Goal: Task Accomplishment & Management: Manage account settings

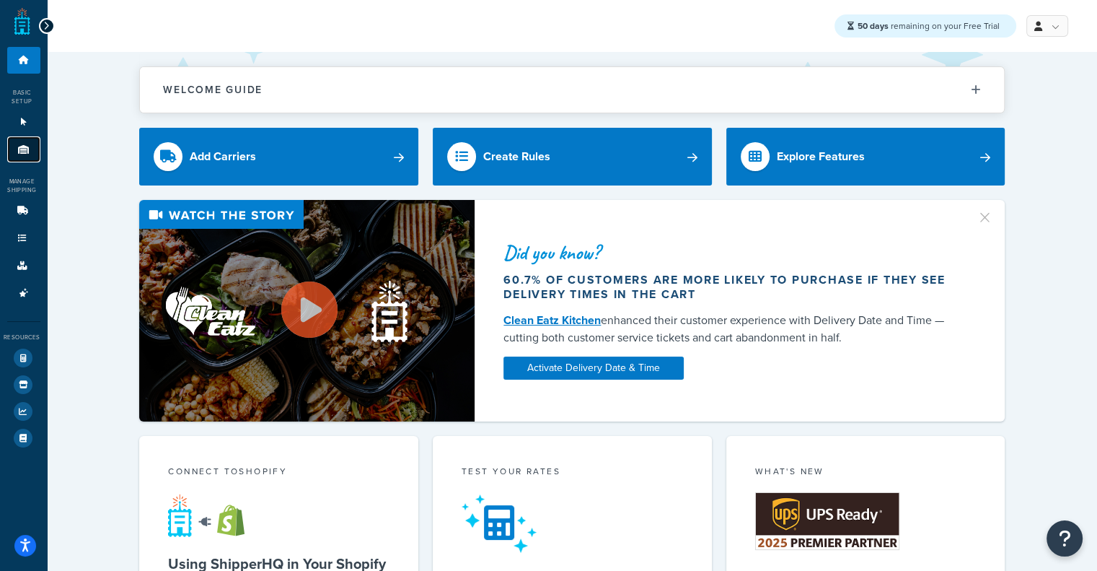
click at [9, 149] on link "Origins 11" at bounding box center [23, 149] width 33 height 27
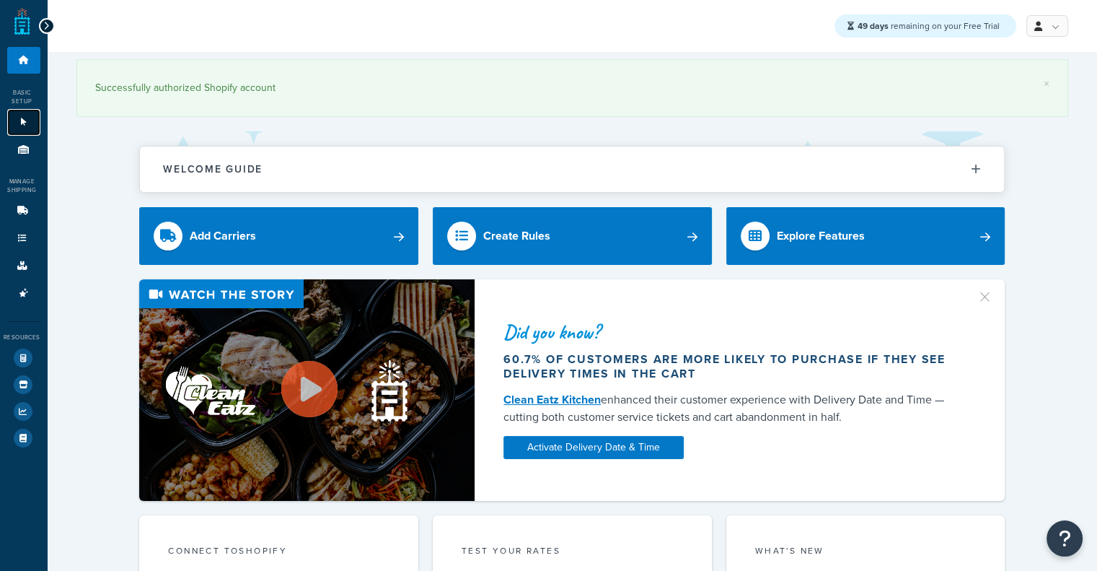
click at [23, 125] on icon at bounding box center [24, 122] width 14 height 9
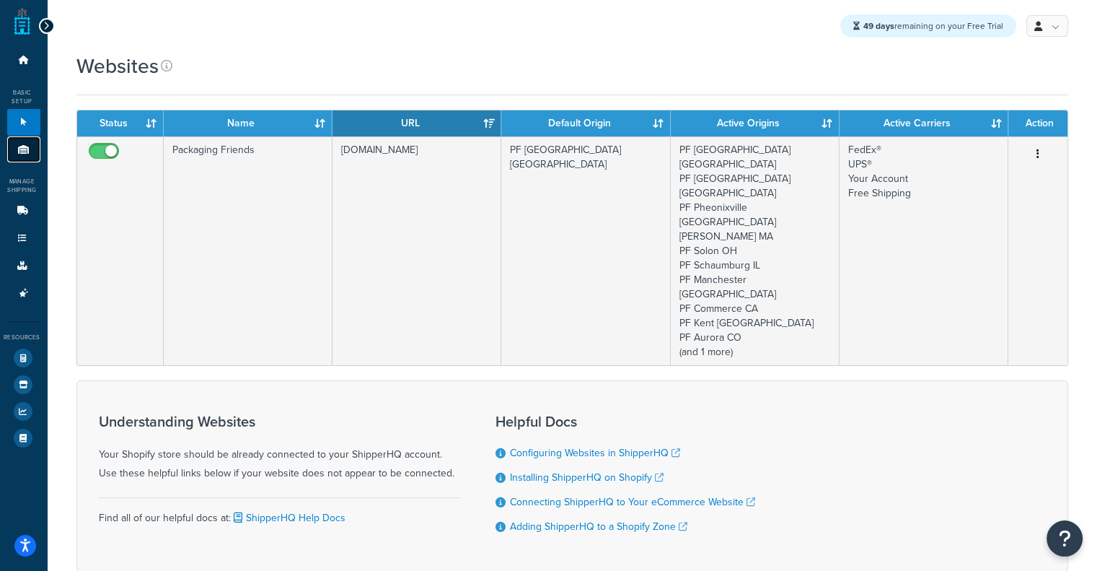
click at [17, 147] on icon at bounding box center [24, 149] width 14 height 9
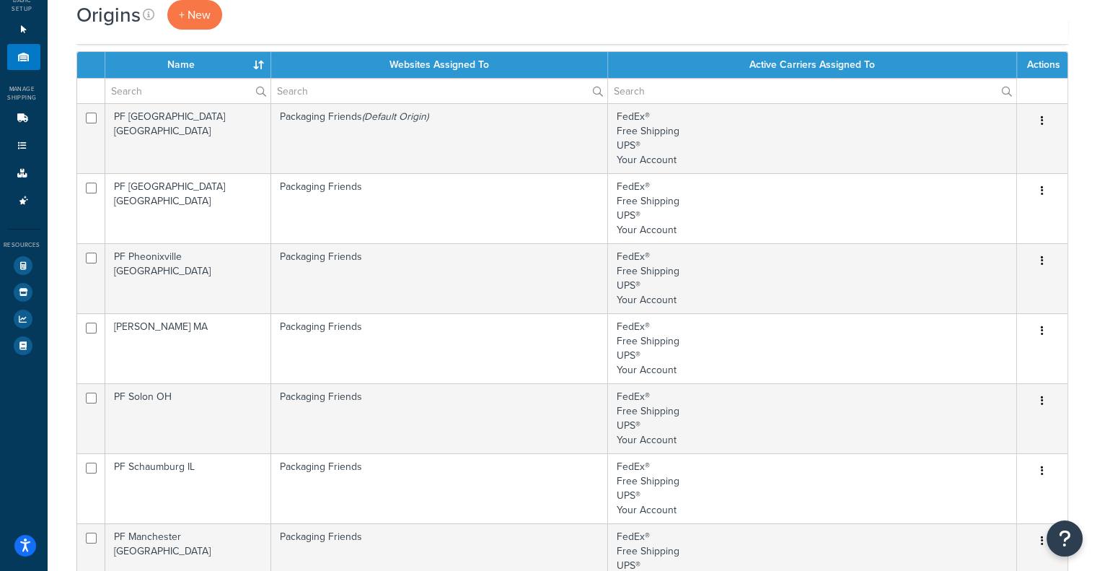
scroll to position [94, 0]
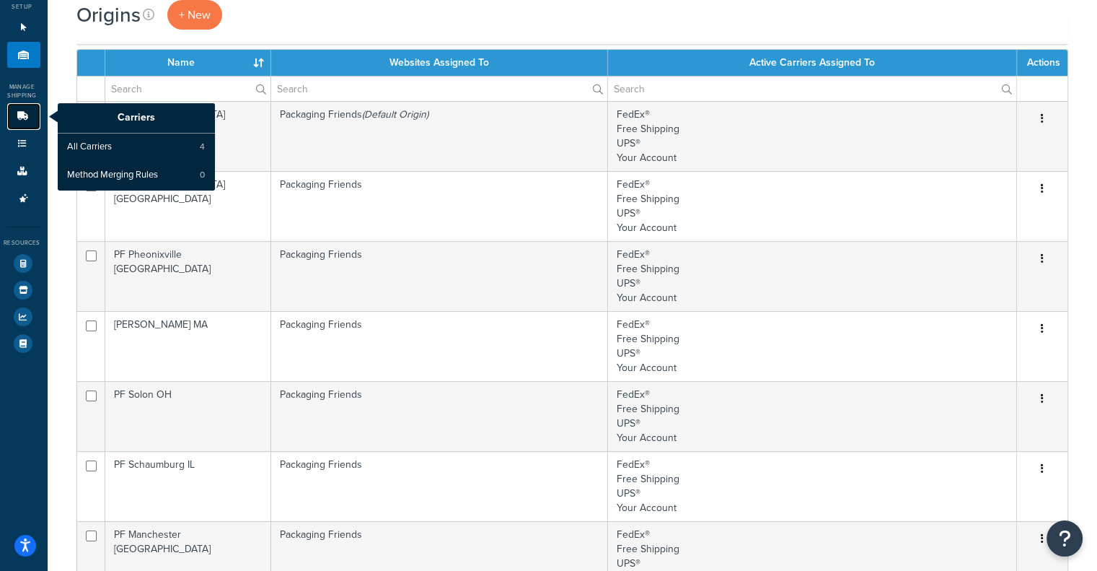
click at [17, 122] on link "Carriers" at bounding box center [23, 116] width 33 height 27
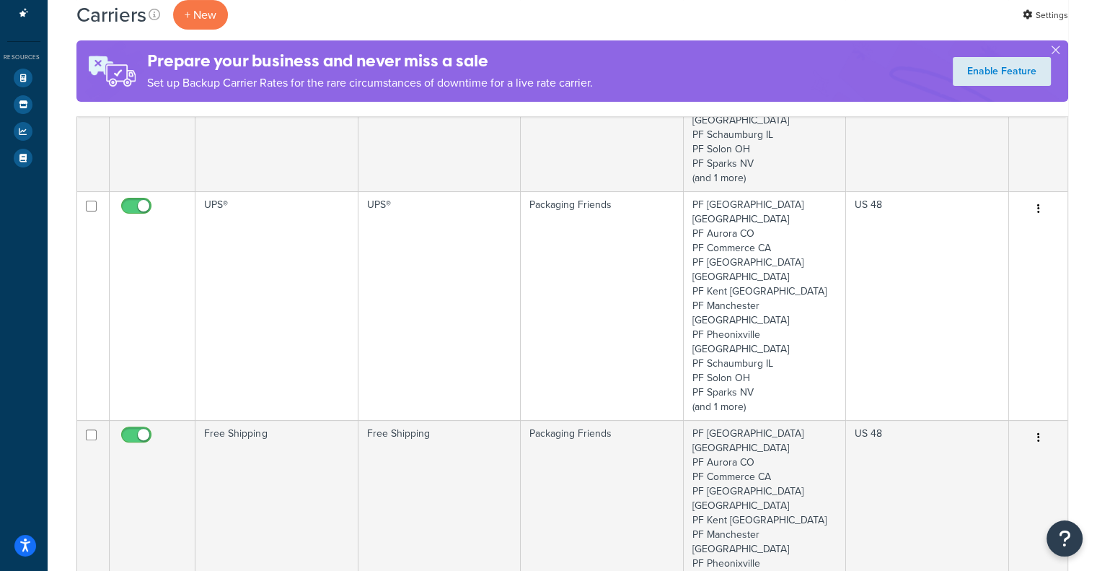
scroll to position [279, 0]
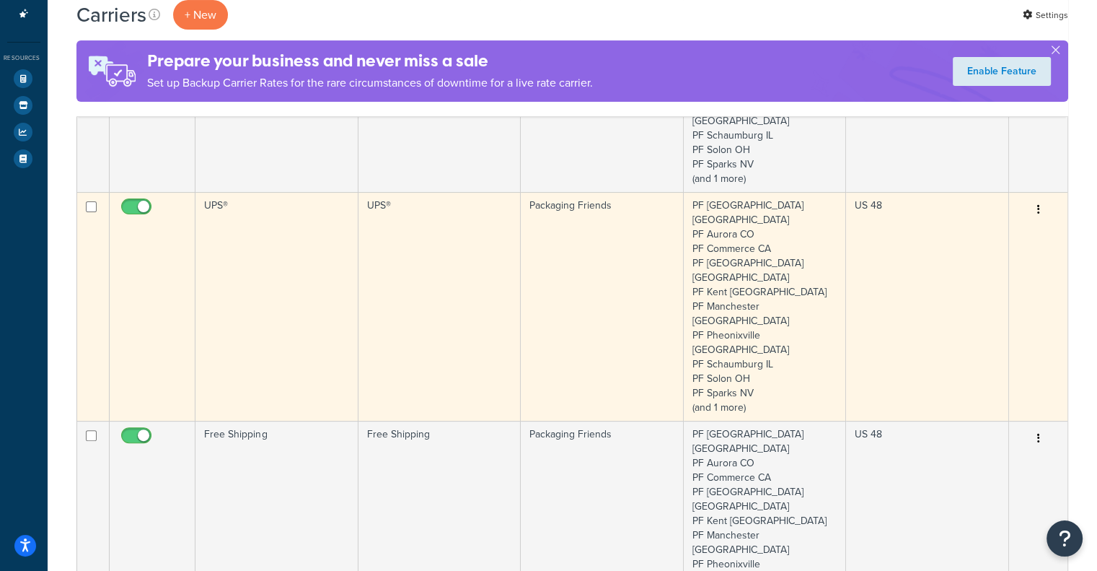
click at [542, 208] on td "Packaging Friends" at bounding box center [602, 306] width 162 height 229
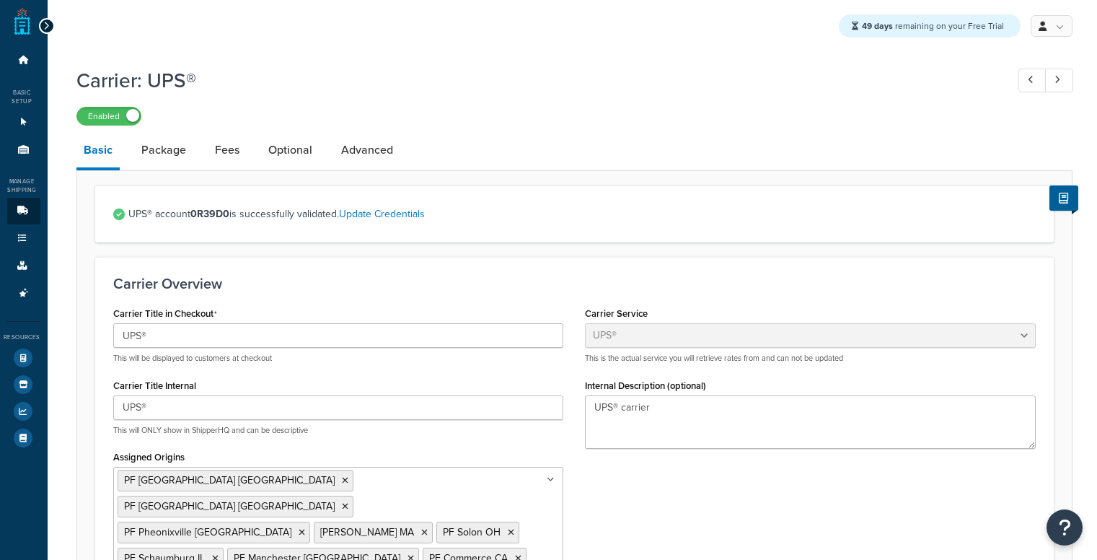
select select "ups"
select select "06"
click at [164, 160] on link "Package" at bounding box center [163, 150] width 59 height 35
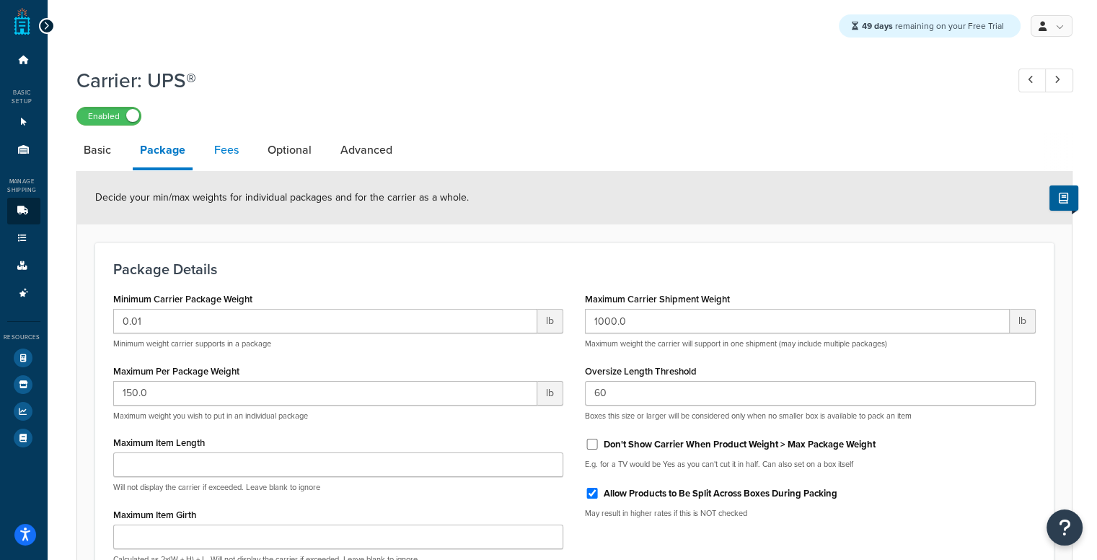
click at [227, 158] on link "Fees" at bounding box center [226, 150] width 39 height 35
select select "AFTER"
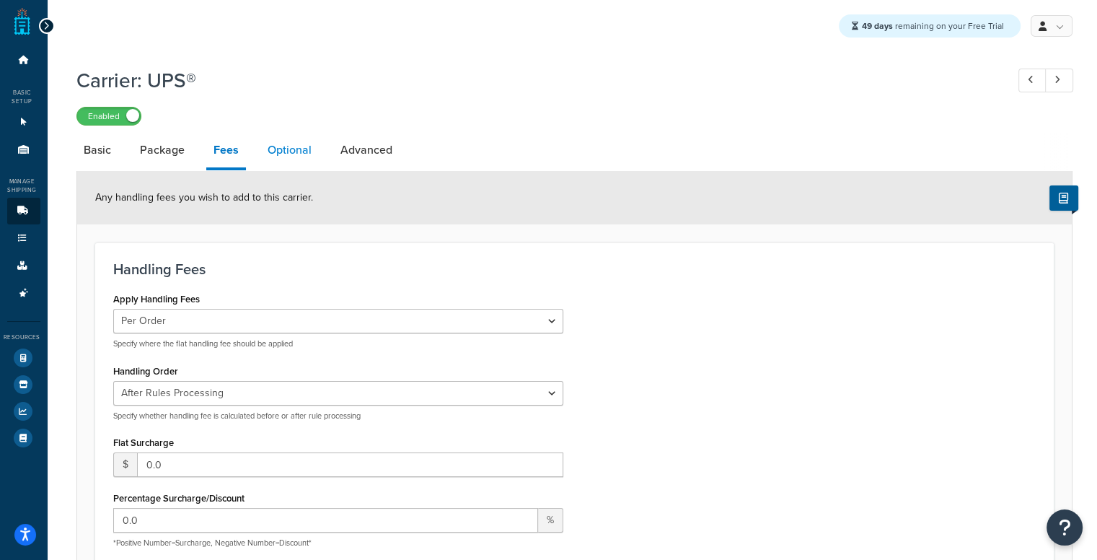
click at [289, 149] on link "Optional" at bounding box center [289, 150] width 58 height 35
select select "business"
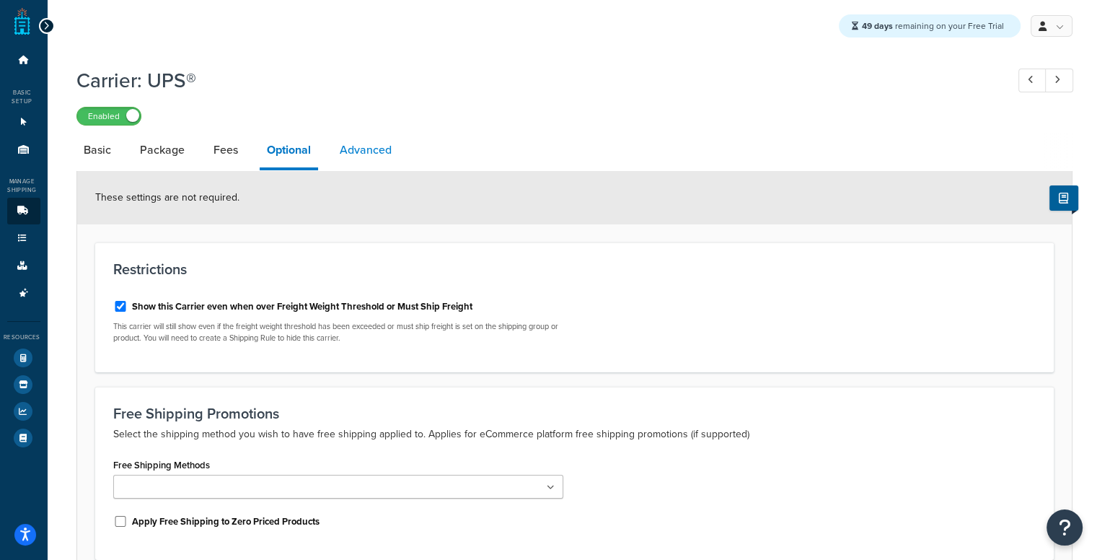
click at [378, 151] on link "Advanced" at bounding box center [366, 150] width 66 height 35
select select "false"
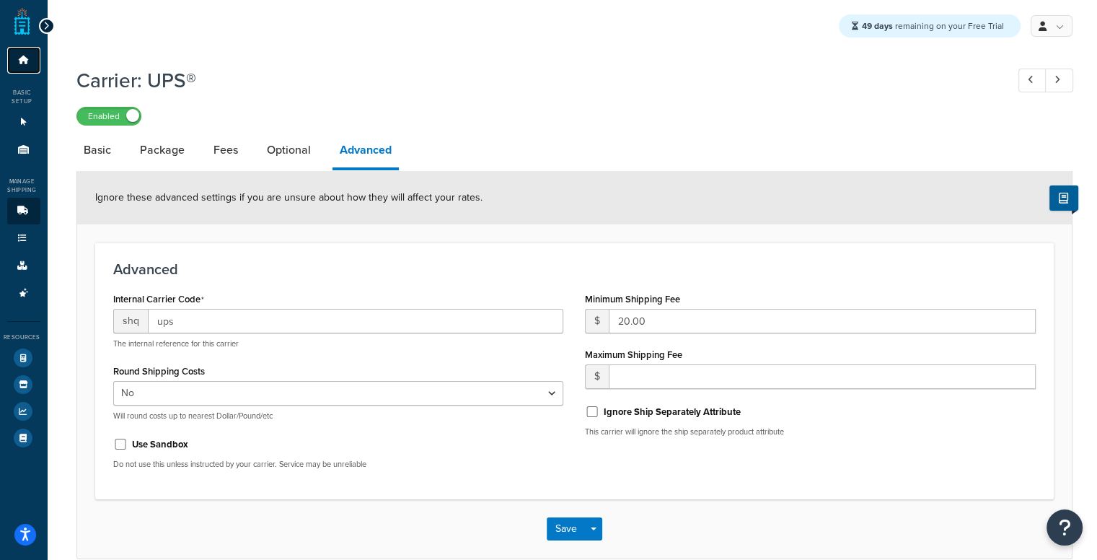
click at [33, 67] on link "Dashboard" at bounding box center [23, 60] width 33 height 27
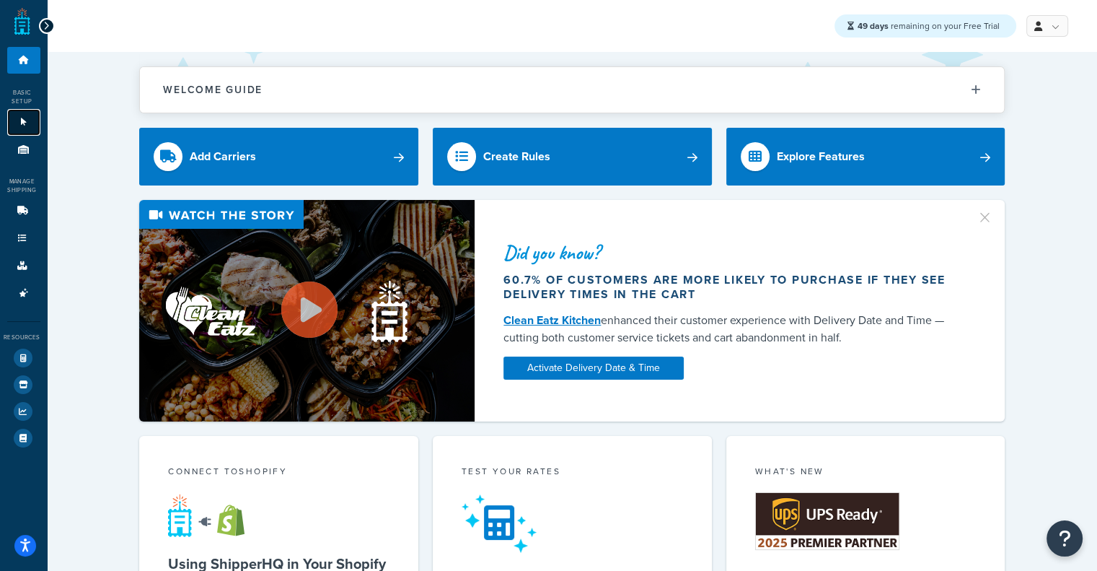
click at [32, 133] on link "Websites 1" at bounding box center [23, 122] width 33 height 27
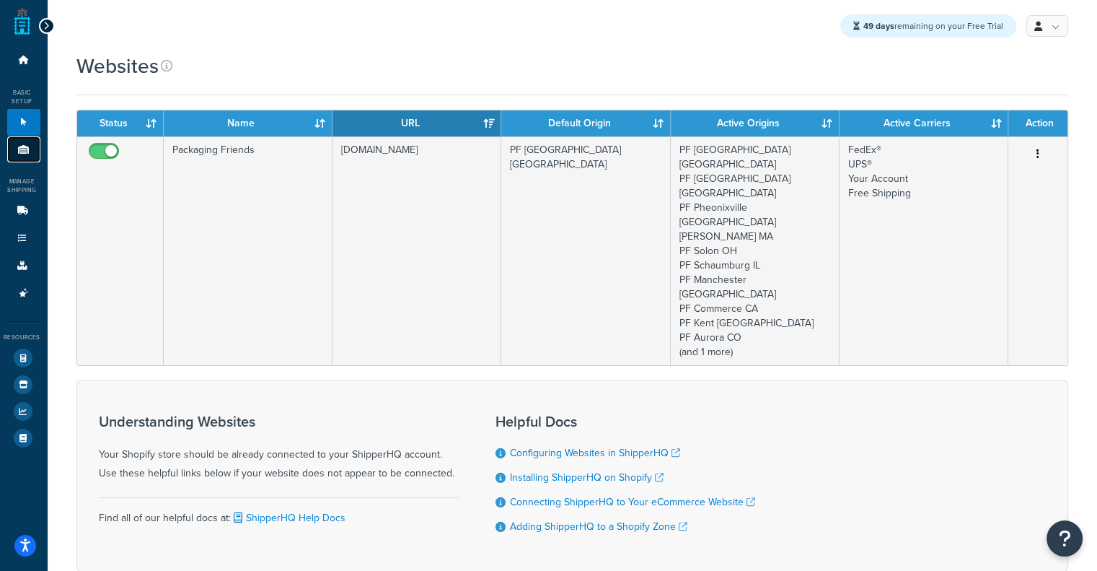
click at [26, 147] on icon at bounding box center [24, 149] width 14 height 9
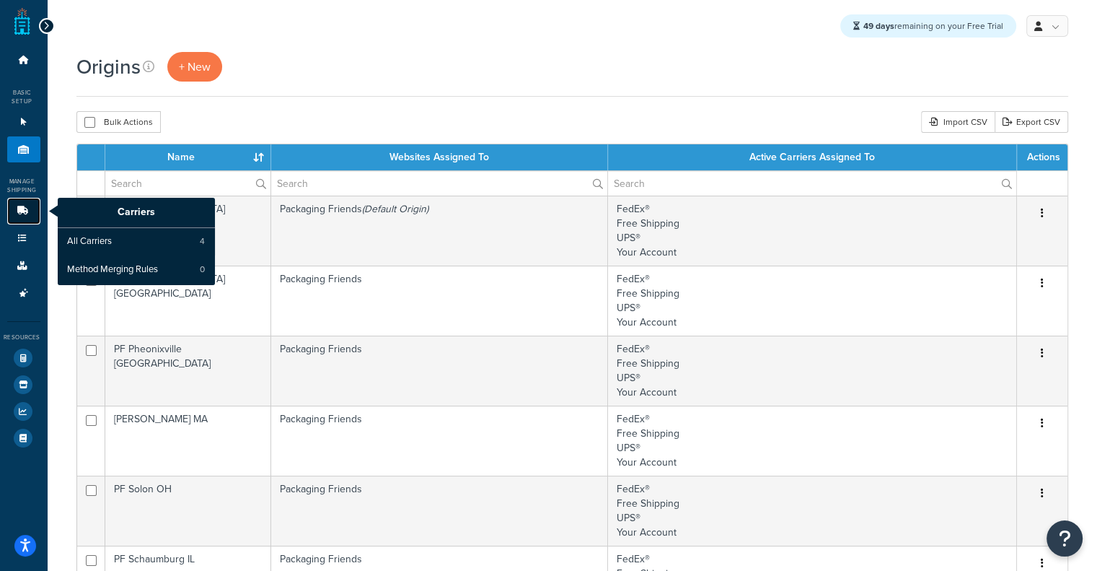
click at [14, 210] on link "Carriers" at bounding box center [23, 211] width 33 height 27
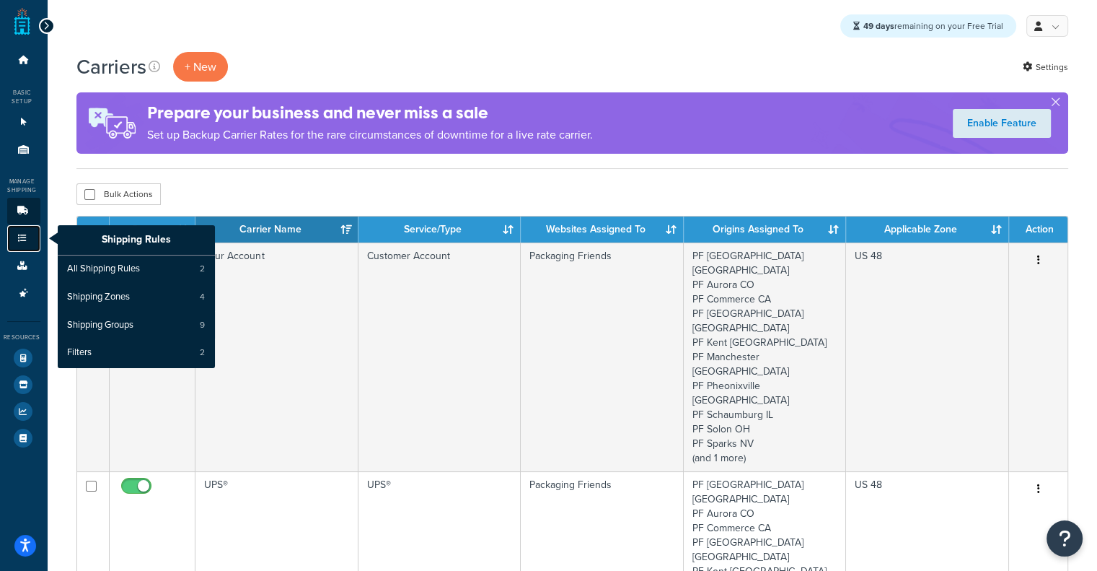
click at [23, 239] on icon at bounding box center [22, 238] width 14 height 9
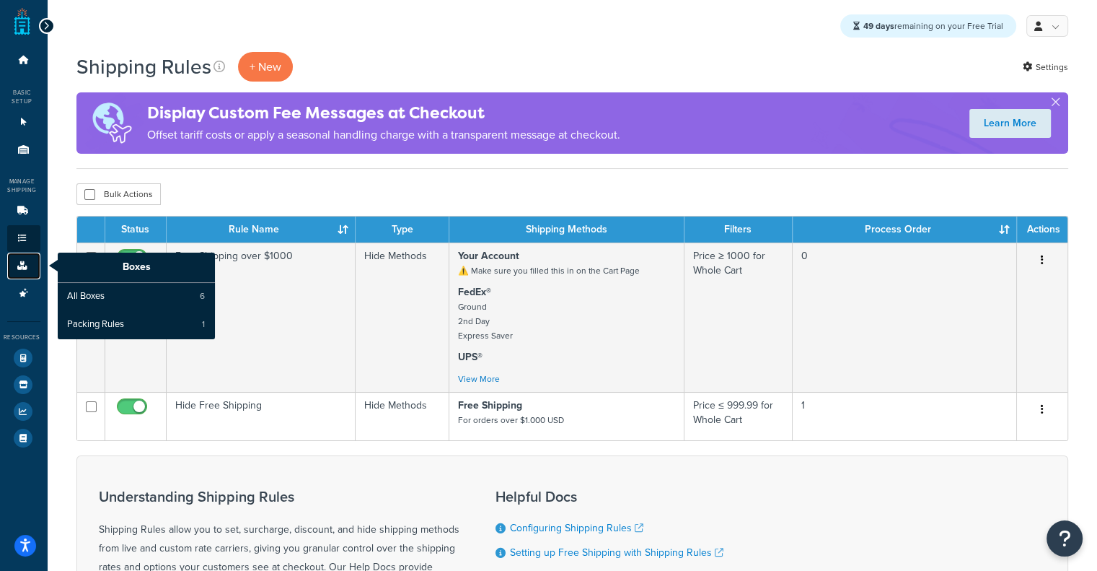
click at [19, 268] on icon at bounding box center [22, 265] width 14 height 9
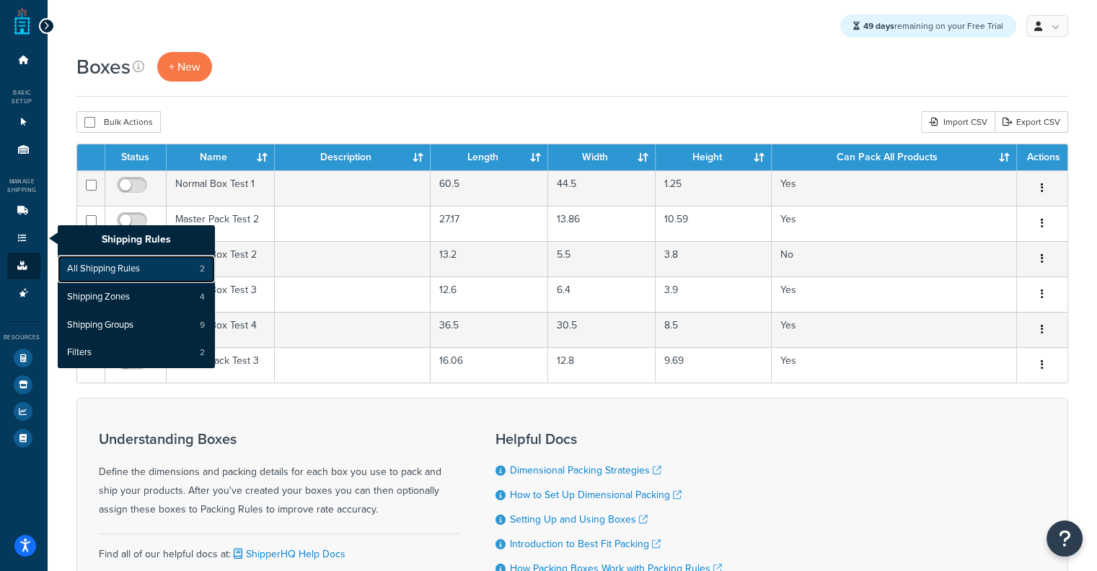
click at [117, 278] on link "All Shipping Rules 2" at bounding box center [136, 268] width 157 height 27
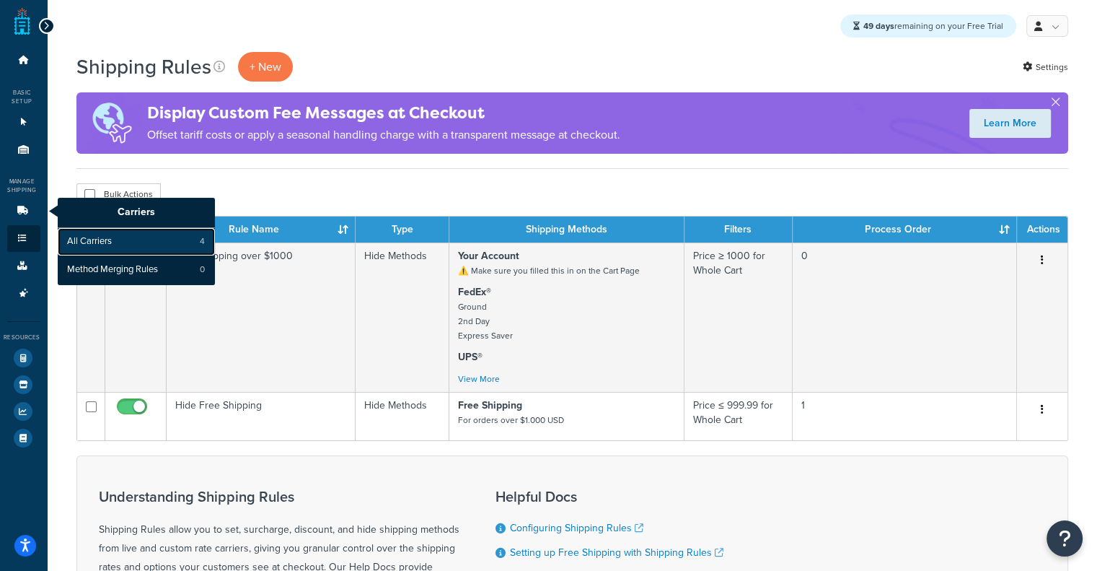
click at [89, 236] on span "All Carriers" at bounding box center [89, 241] width 45 height 13
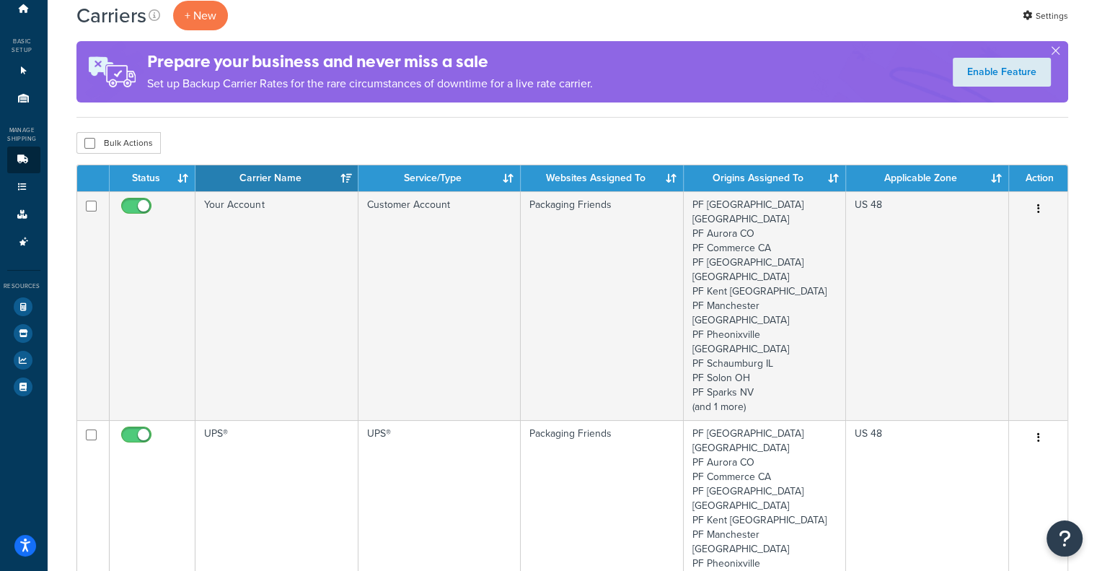
scroll to position [56, 0]
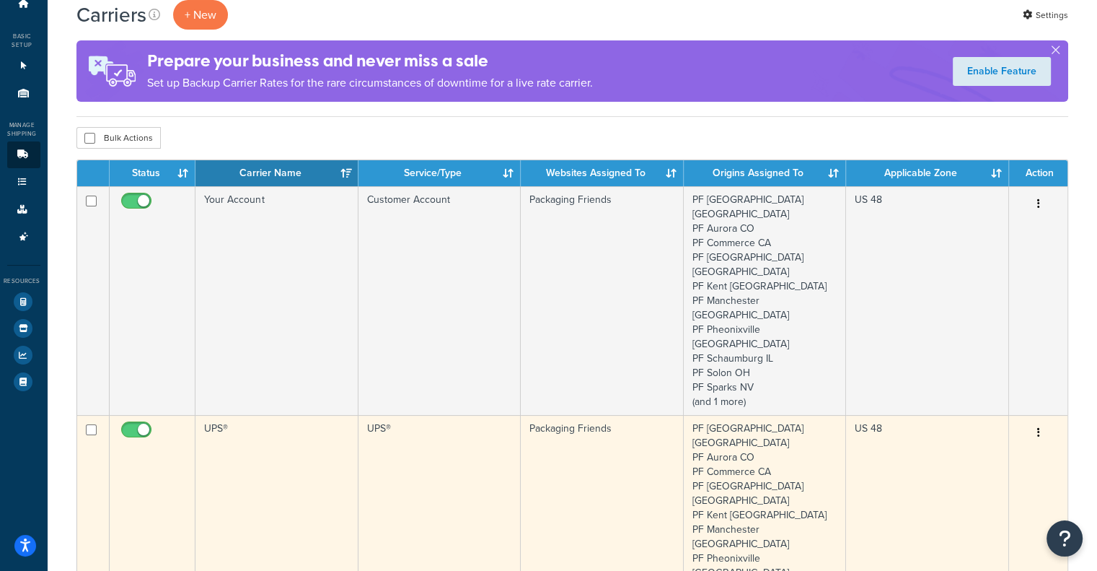
click at [268, 423] on td "UPS®" at bounding box center [276, 529] width 162 height 229
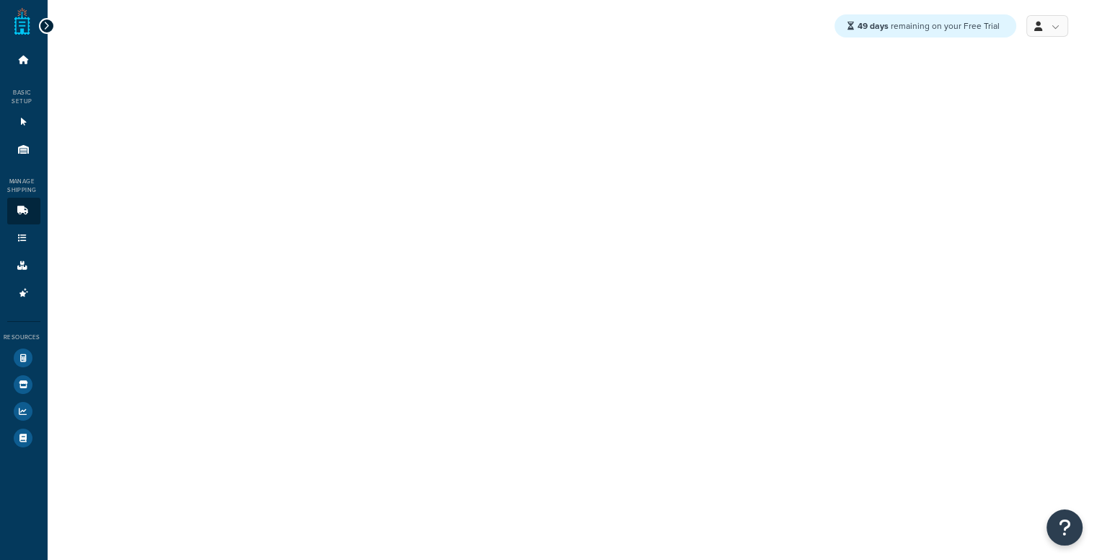
select select "ups"
select select "06"
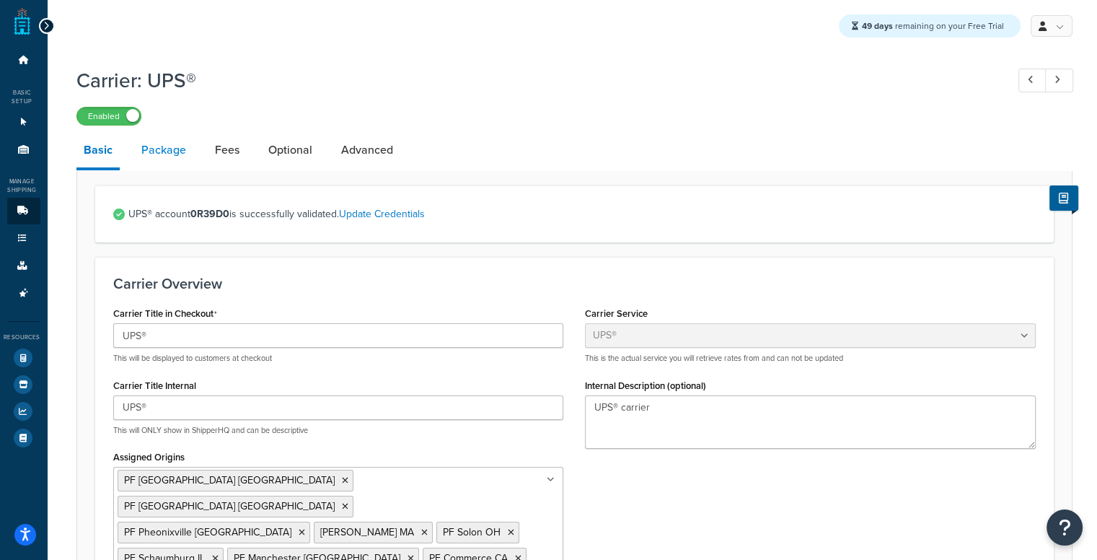
click at [170, 154] on link "Package" at bounding box center [163, 150] width 59 height 35
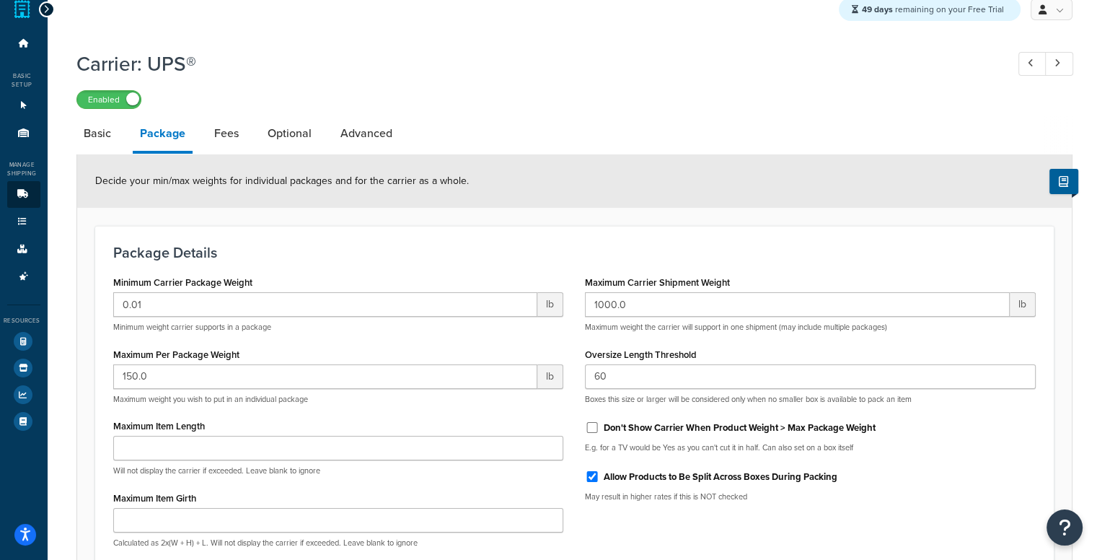
scroll to position [19, 0]
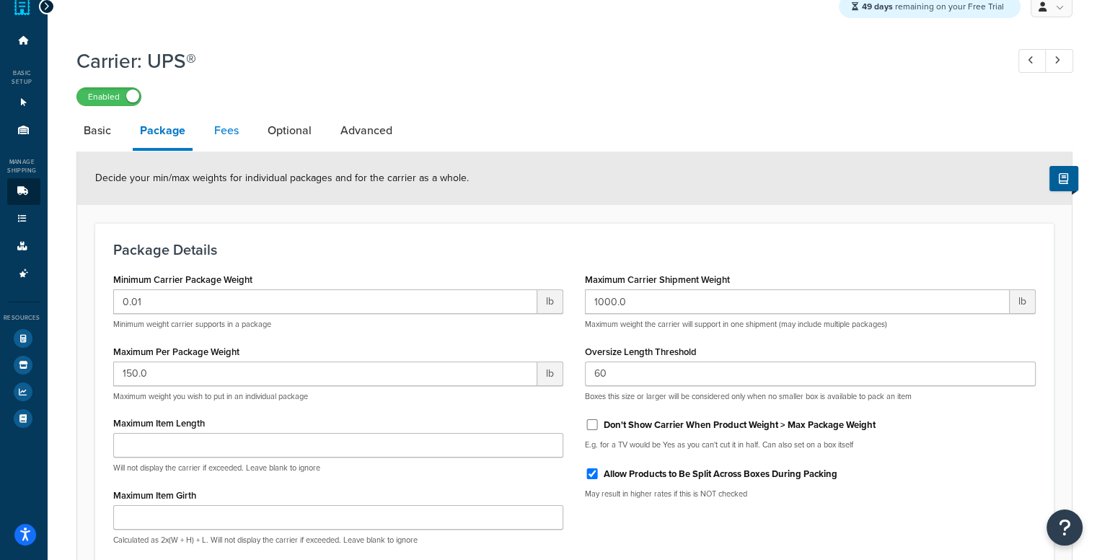
click at [223, 129] on link "Fees" at bounding box center [226, 130] width 39 height 35
select select "AFTER"
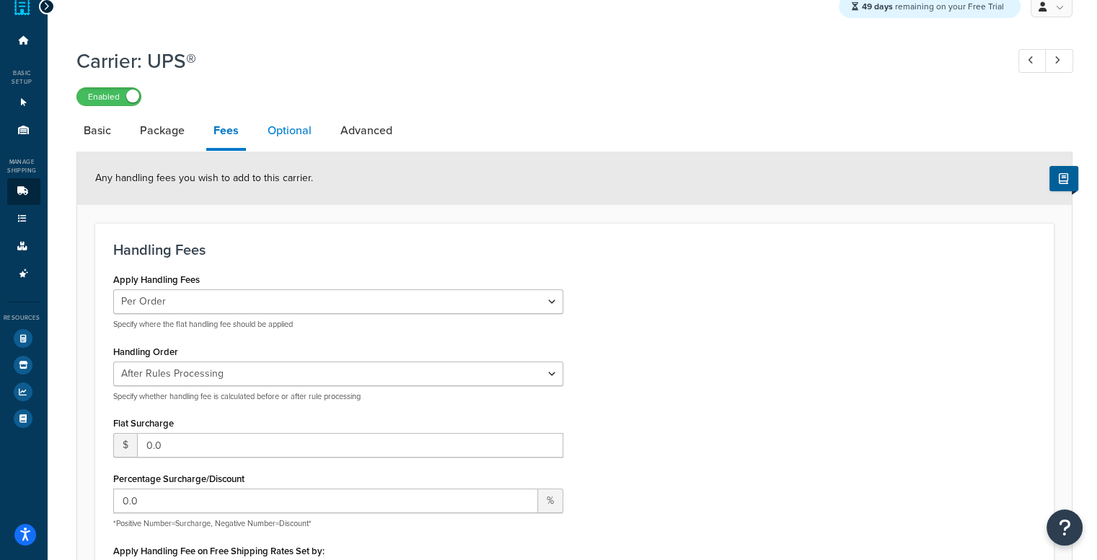
click at [266, 120] on link "Optional" at bounding box center [289, 130] width 58 height 35
select select "business"
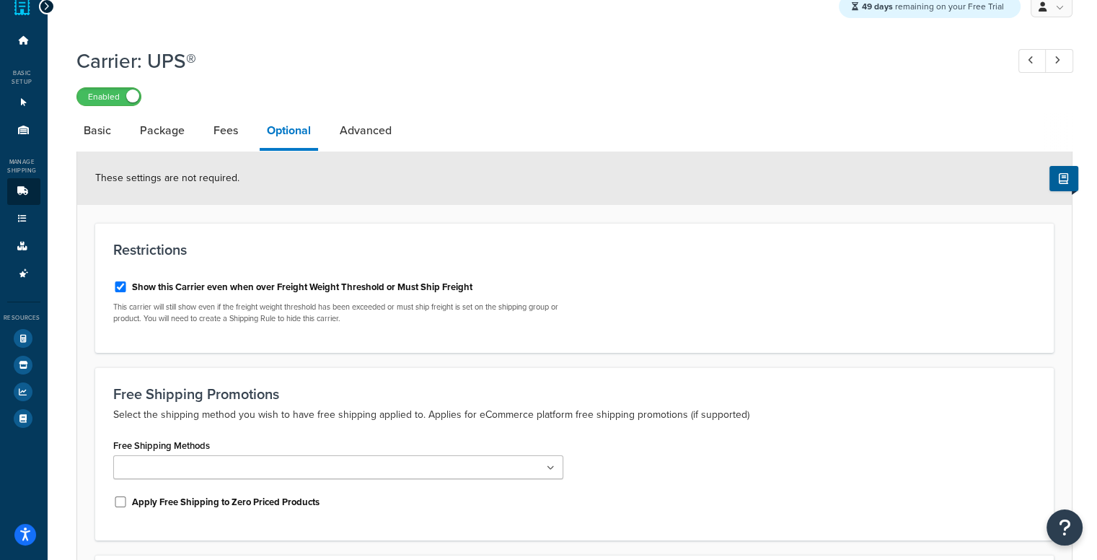
click at [313, 109] on div "Carrier: UPS® Enabled Basic Package Fees Optional Advanced These settings are n…" at bounding box center [574, 406] width 996 height 733
click at [363, 128] on link "Advanced" at bounding box center [366, 130] width 66 height 35
select select "false"
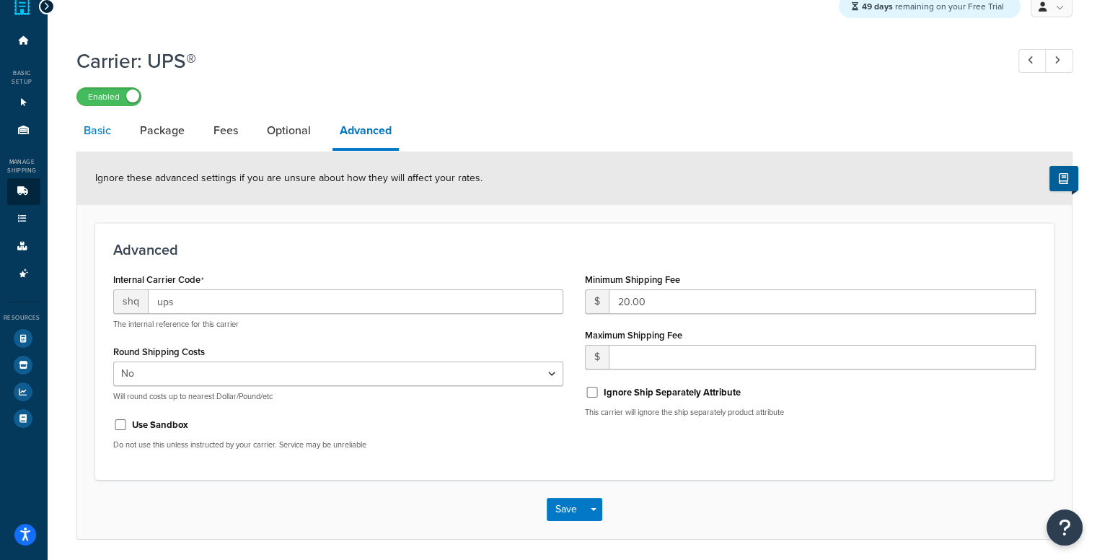
click at [100, 135] on link "Basic" at bounding box center [97, 130] width 42 height 35
select select "ups"
select select "06"
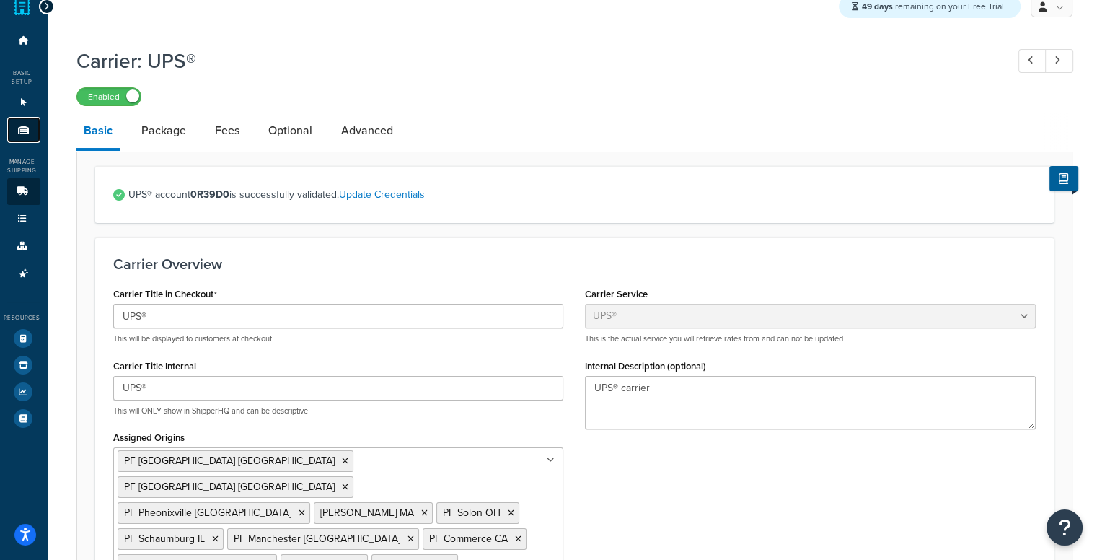
click at [23, 129] on icon at bounding box center [24, 130] width 14 height 9
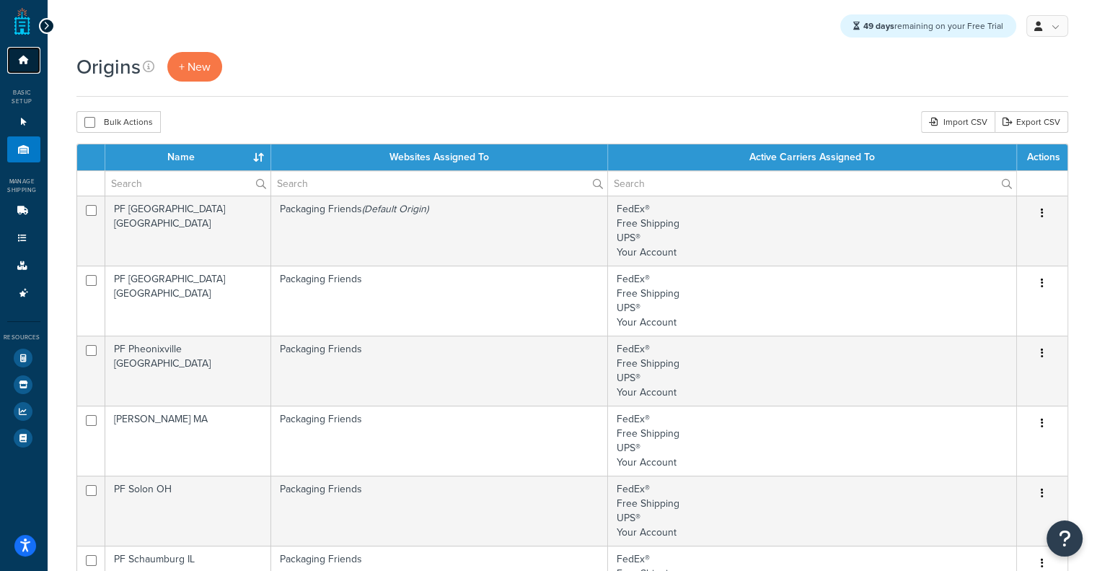
click at [13, 65] on link "Dashboard" at bounding box center [23, 60] width 33 height 27
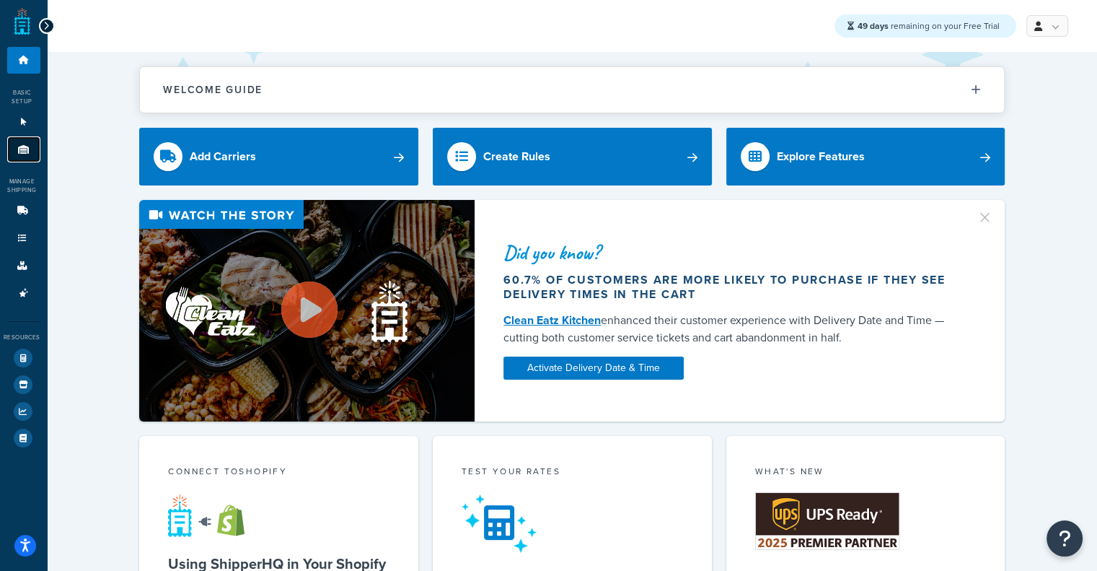
click at [18, 151] on icon at bounding box center [24, 149] width 14 height 9
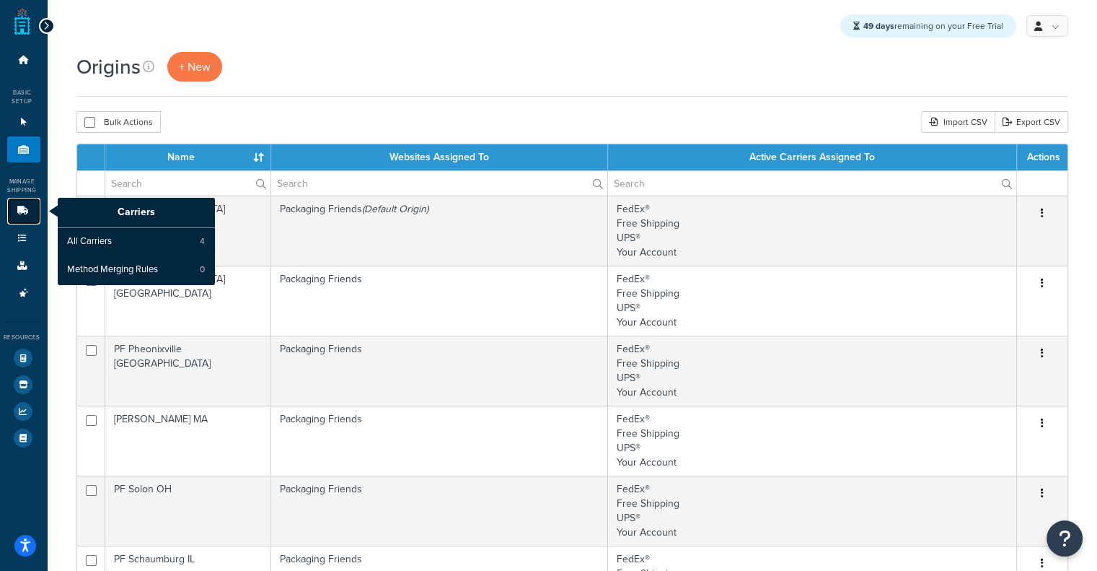
click at [26, 215] on icon at bounding box center [22, 210] width 14 height 9
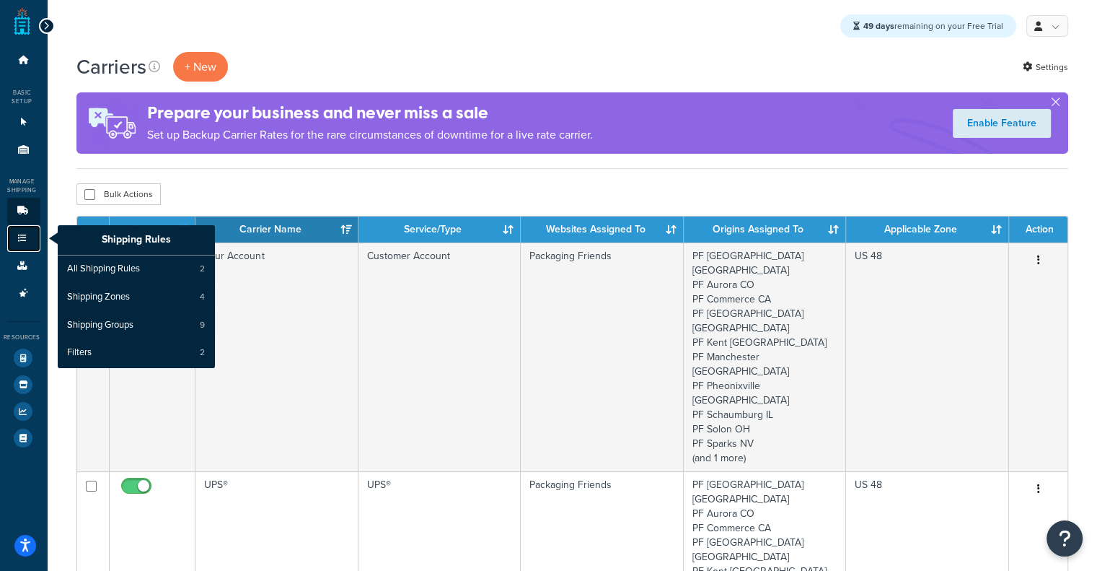
click at [11, 239] on link "Shipping Rules" at bounding box center [23, 238] width 33 height 27
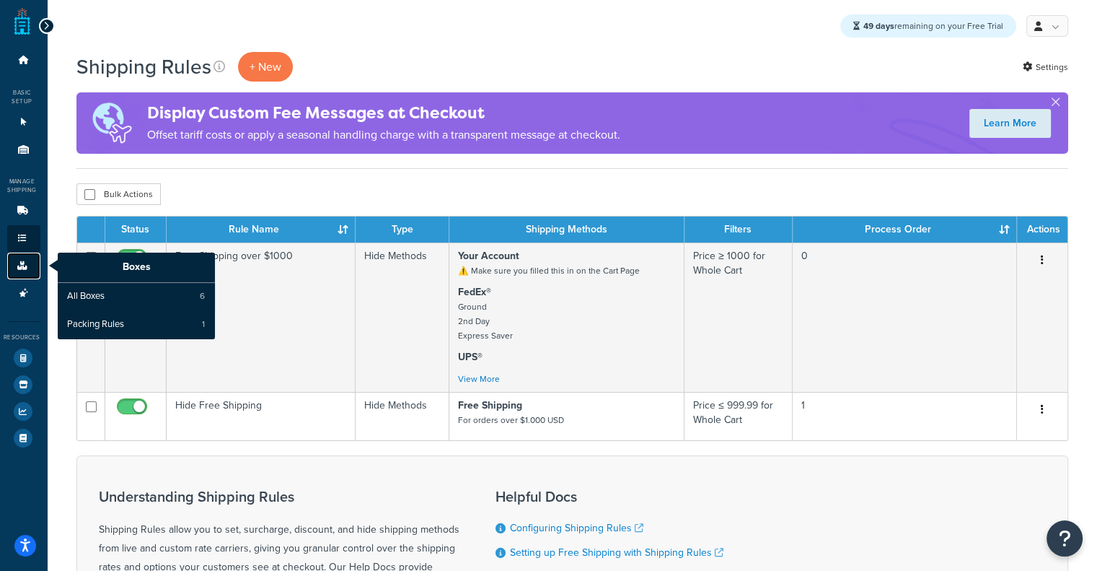
click at [15, 264] on icon at bounding box center [22, 265] width 14 height 9
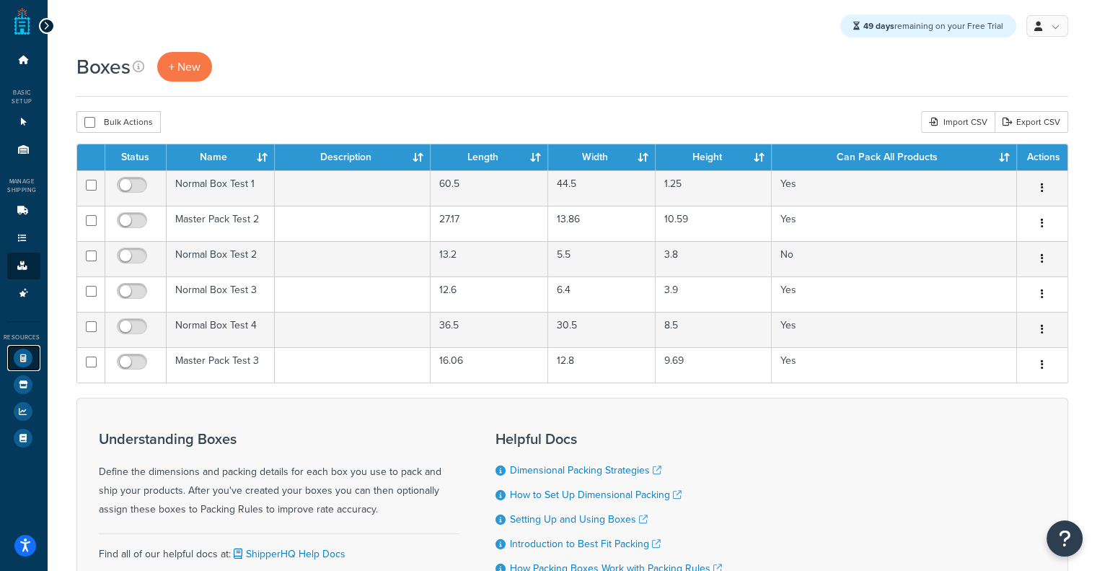
click at [19, 349] on icon at bounding box center [23, 357] width 19 height 19
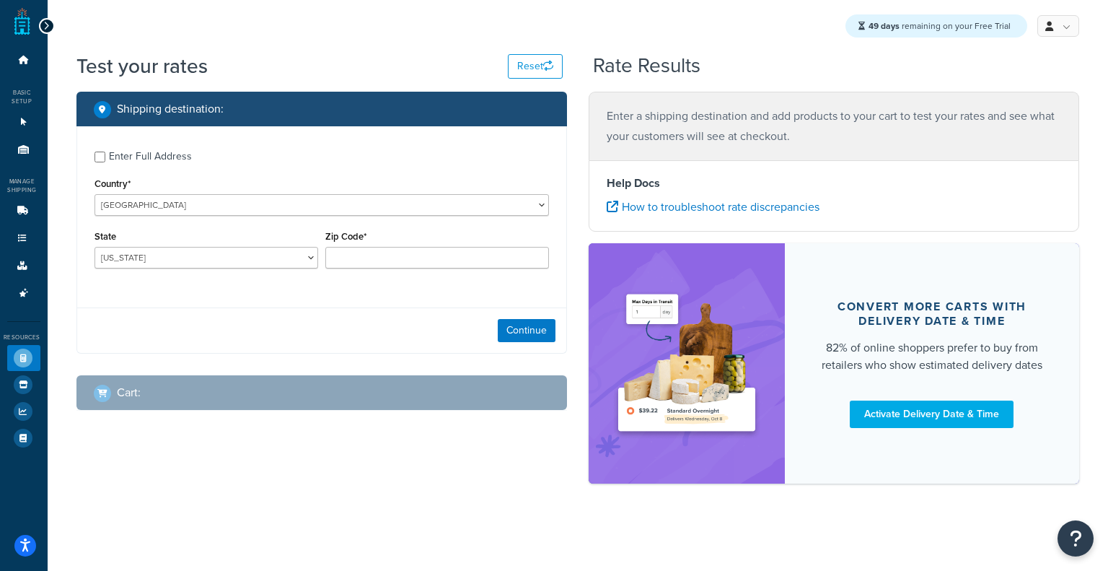
click at [156, 151] on div "Enter Full Address" at bounding box center [150, 156] width 83 height 20
click at [105, 151] on input "Enter Full Address" at bounding box center [99, 156] width 11 height 11
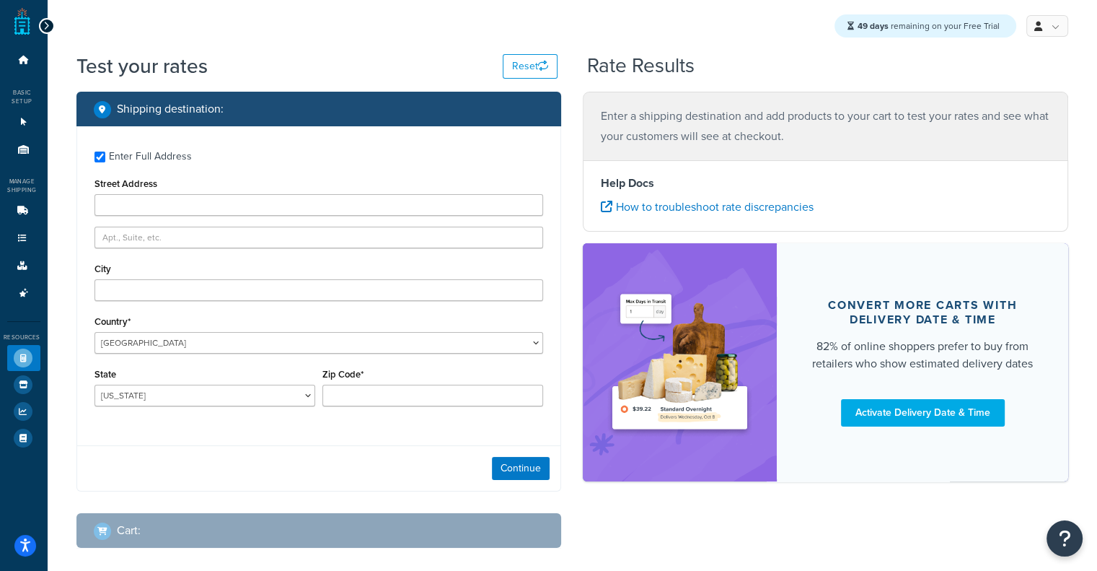
click at [156, 151] on div "Enter Full Address" at bounding box center [150, 156] width 83 height 20
click at [105, 151] on input "Enter Full Address" at bounding box center [99, 156] width 11 height 11
checkbox input "false"
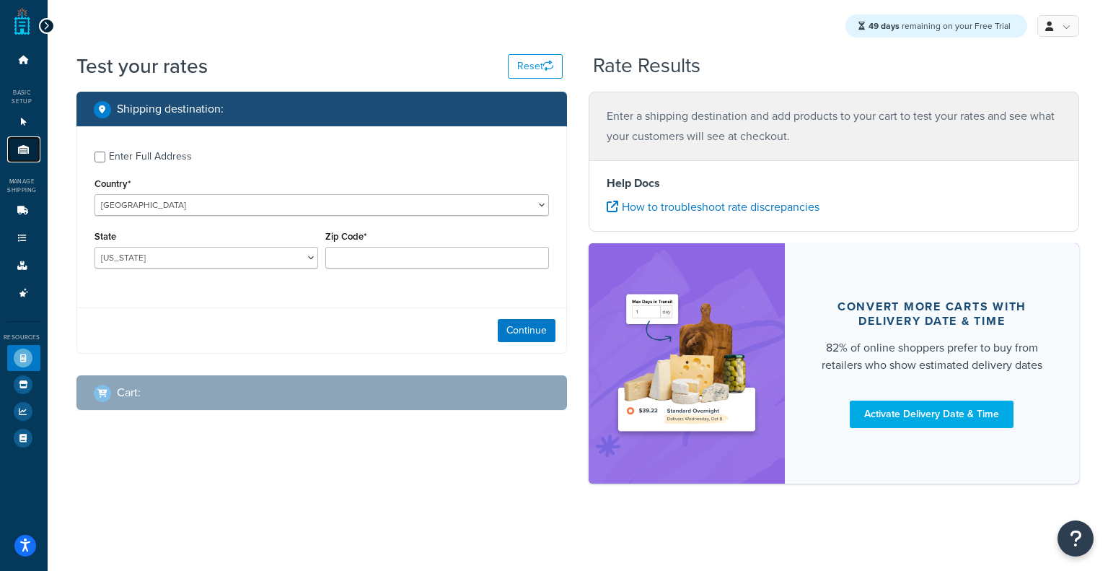
click at [14, 148] on link "Origins 11" at bounding box center [23, 149] width 33 height 27
